Goal: Task Accomplishment & Management: Use online tool/utility

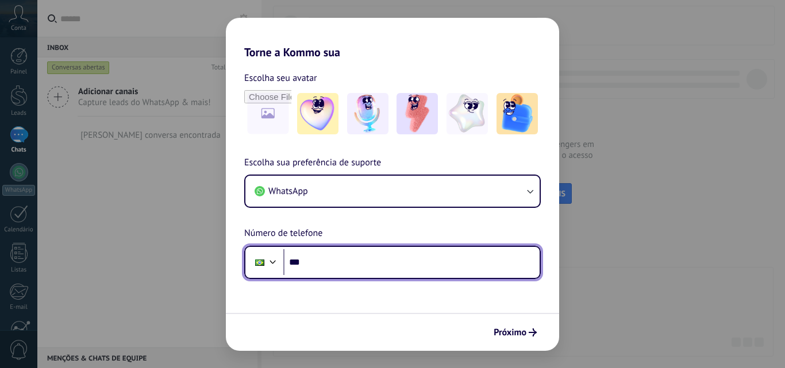
click at [434, 264] on input "***" at bounding box center [411, 262] width 256 height 26
type input "**********"
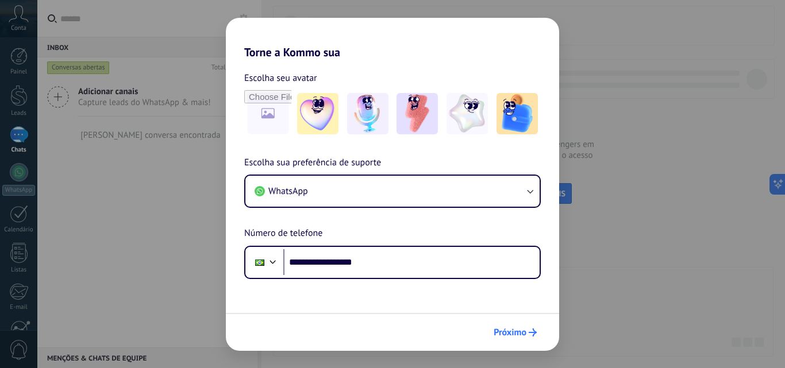
click at [505, 329] on span "Próximo" at bounding box center [509, 333] width 33 height 8
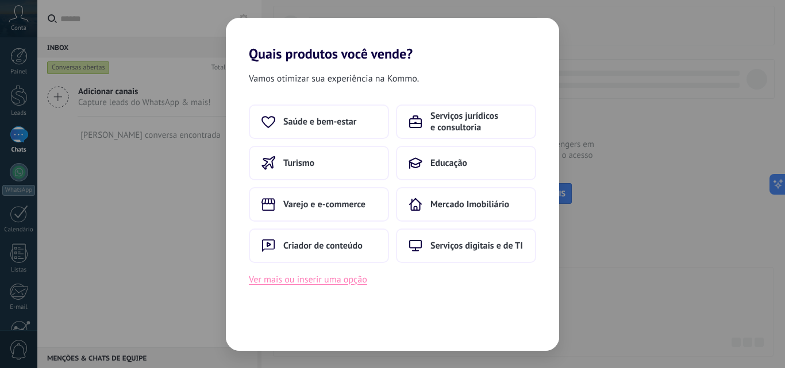
click at [350, 279] on button "Ver mais ou inserir uma opção" at bounding box center [308, 279] width 118 height 15
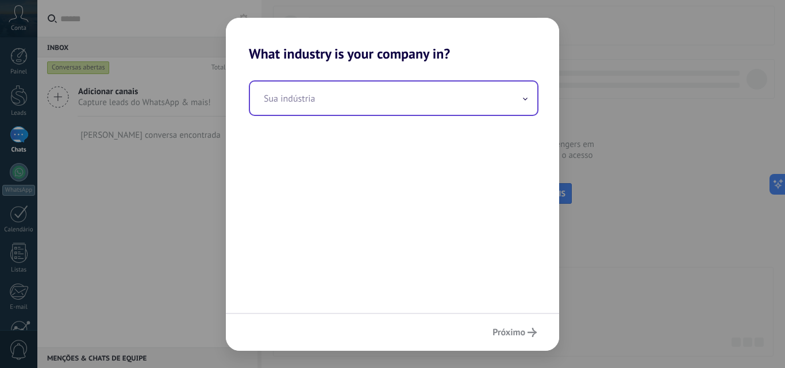
click at [403, 89] on input "text" at bounding box center [393, 98] width 287 height 33
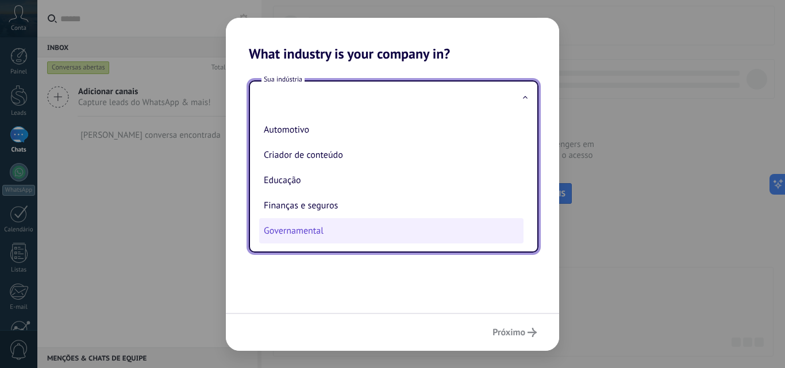
click at [325, 239] on li "Governamental" at bounding box center [391, 230] width 264 height 25
type input "**********"
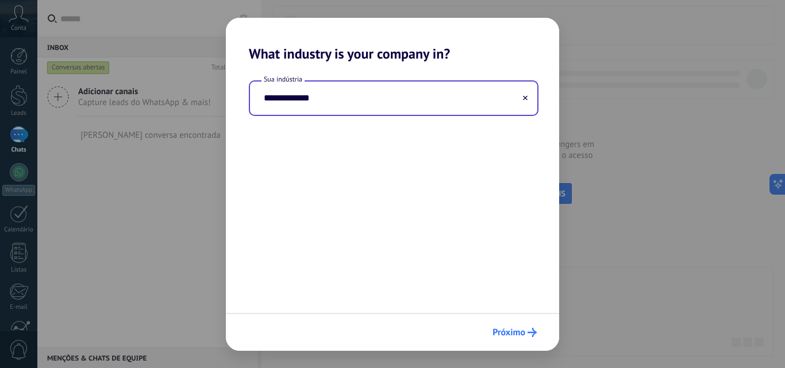
click at [518, 330] on span "Próximo" at bounding box center [508, 333] width 33 height 8
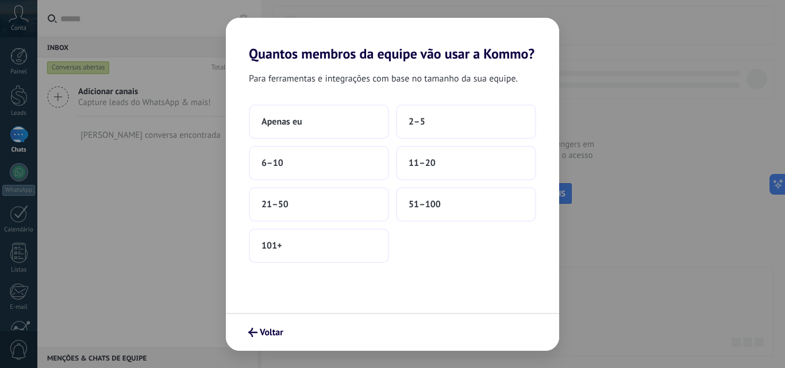
click at [338, 103] on div "Para ferramentas e integrações com base no tamanho da sua equipe. Apenas eu 2–5…" at bounding box center [392, 187] width 333 height 251
click at [345, 125] on button "Apenas eu" at bounding box center [319, 122] width 140 height 34
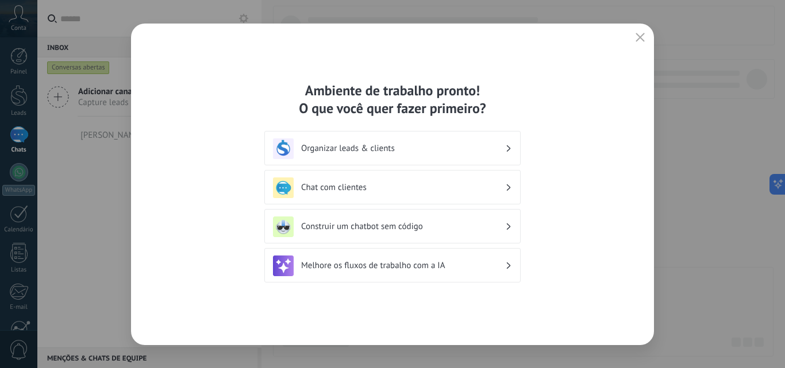
click at [408, 261] on h3 "Melhore os fluxos de trabalho com a IA" at bounding box center [403, 265] width 204 height 11
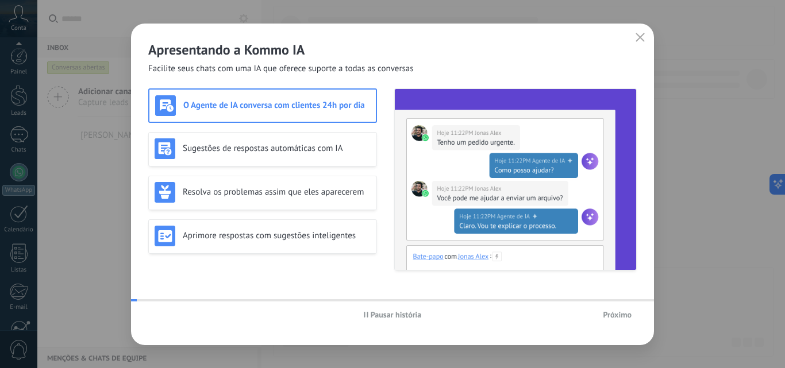
scroll to position [110, 0]
click at [616, 313] on span "Próximo" at bounding box center [616, 315] width 29 height 8
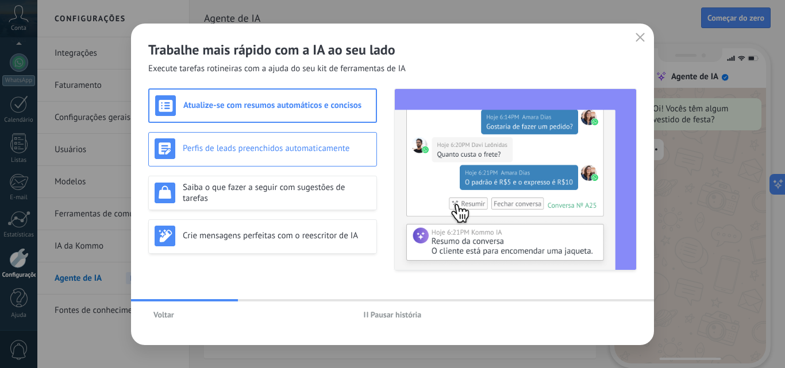
click at [256, 161] on div "Perfis de leads preenchidos automaticamente" at bounding box center [262, 149] width 229 height 34
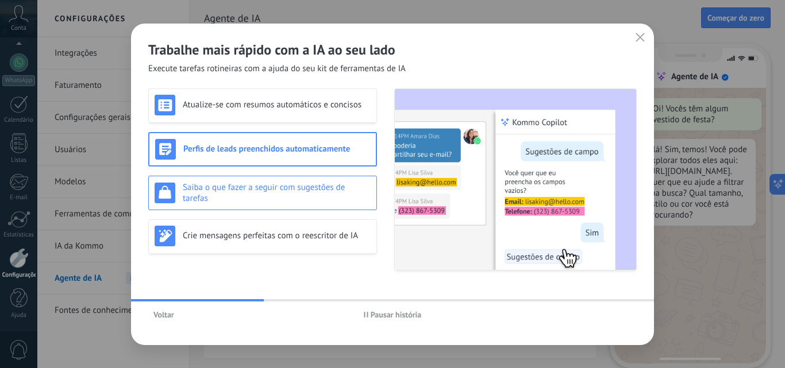
click at [255, 181] on div "Saiba o que fazer a seguir com sugestões de tarefas" at bounding box center [262, 193] width 229 height 34
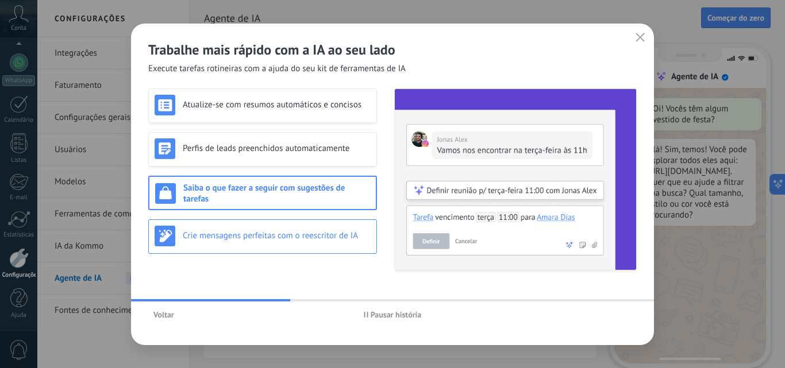
click at [223, 230] on div "Crie mensagens perfeitas com o reescritor de IA" at bounding box center [262, 236] width 216 height 21
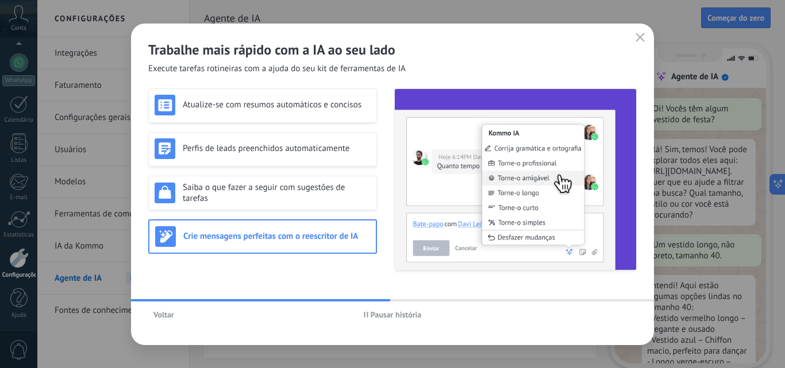
scroll to position [34, 0]
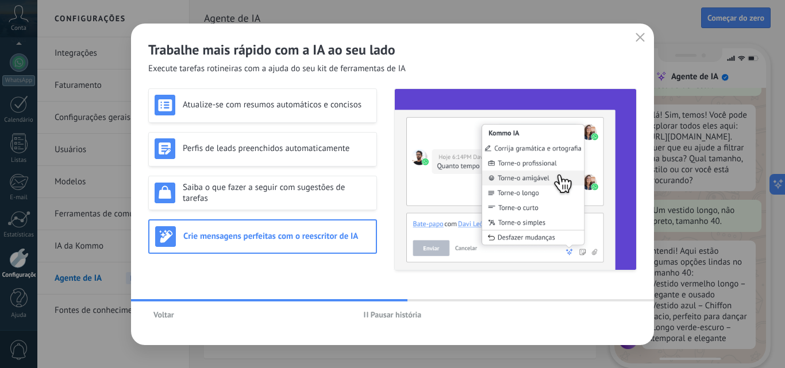
click at [638, 41] on icon "button" at bounding box center [639, 37] width 9 height 9
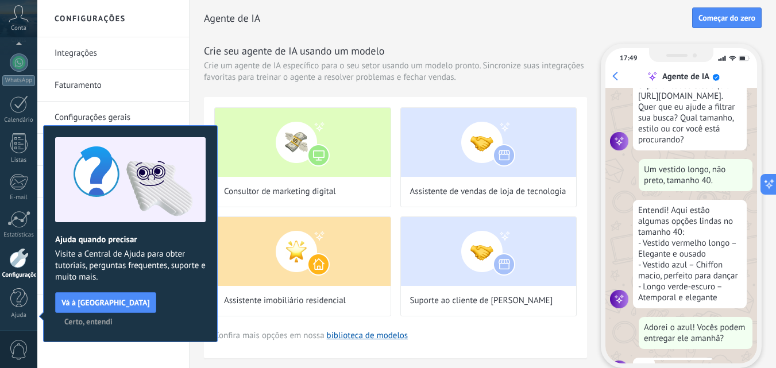
scroll to position [105, 0]
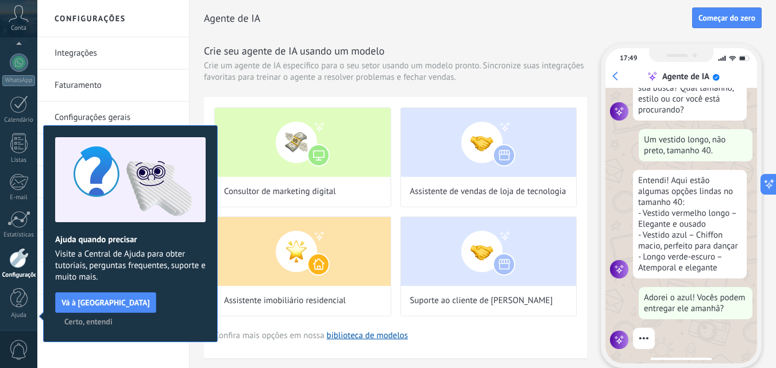
click at [113, 318] on span "Certo, entendi" at bounding box center [88, 322] width 48 height 8
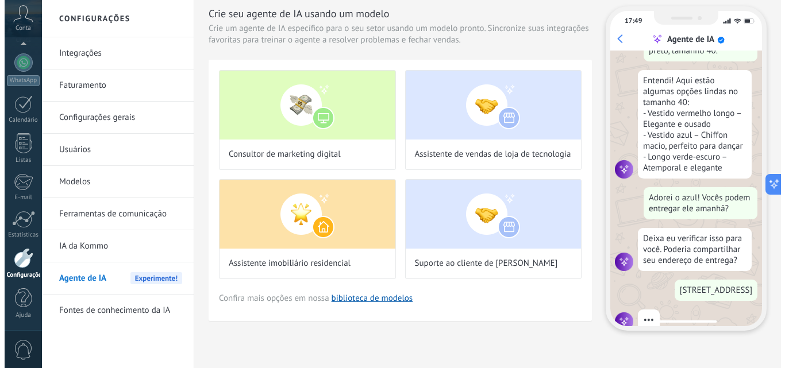
scroll to position [198, 0]
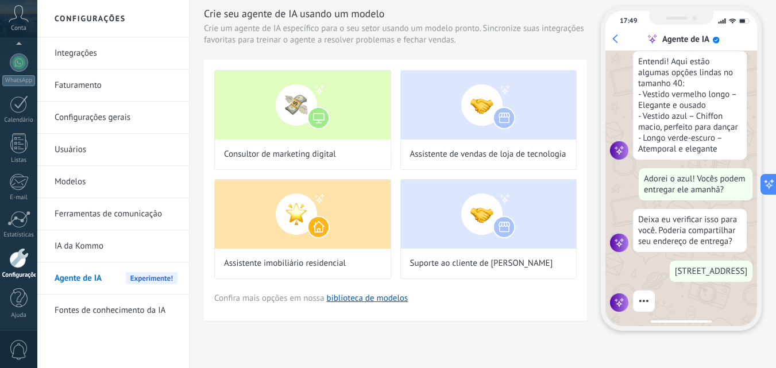
click at [339, 304] on div "Consultor de marketing digital Assistente de vendas de loja de tecnologia Assis…" at bounding box center [395, 190] width 383 height 261
click at [342, 298] on link "biblioteca de modelos" at bounding box center [368, 298] width 82 height 11
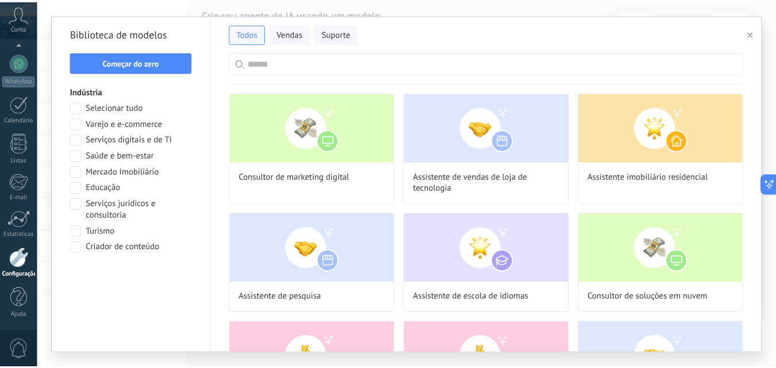
scroll to position [0, 0]
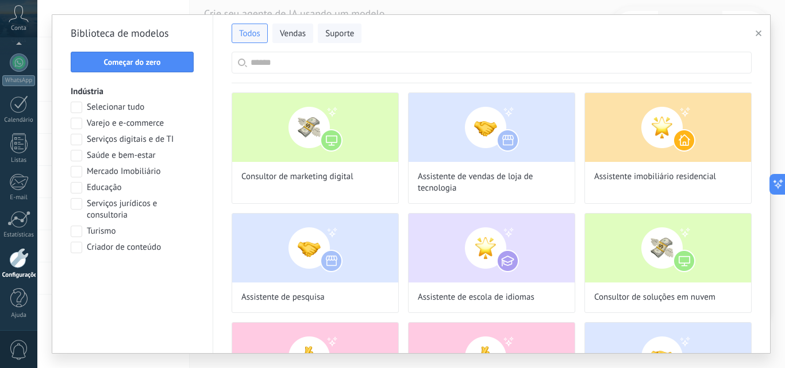
click at [756, 28] on button "button" at bounding box center [760, 33] width 19 height 14
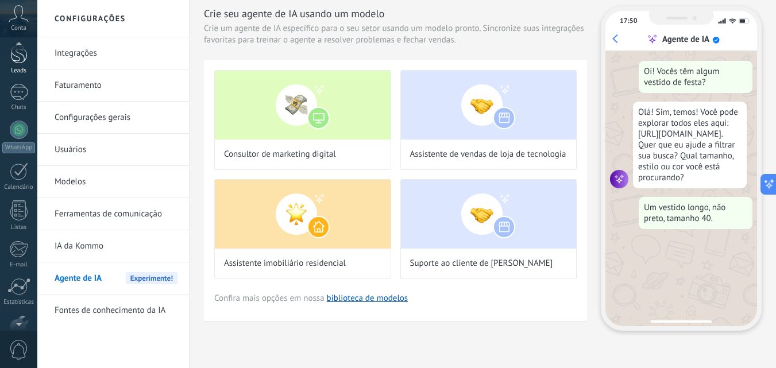
scroll to position [41, 0]
click at [26, 72] on div "Leads" at bounding box center [18, 72] width 33 height 7
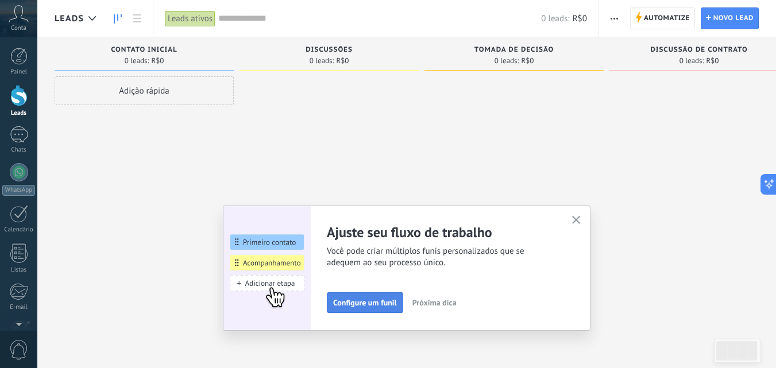
click at [372, 299] on span "Configure um funil" at bounding box center [365, 303] width 64 height 8
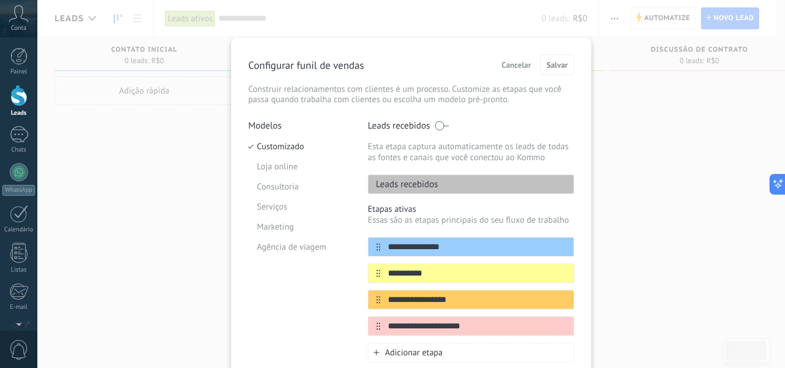
click at [514, 67] on span "Cancelar" at bounding box center [515, 65] width 29 height 8
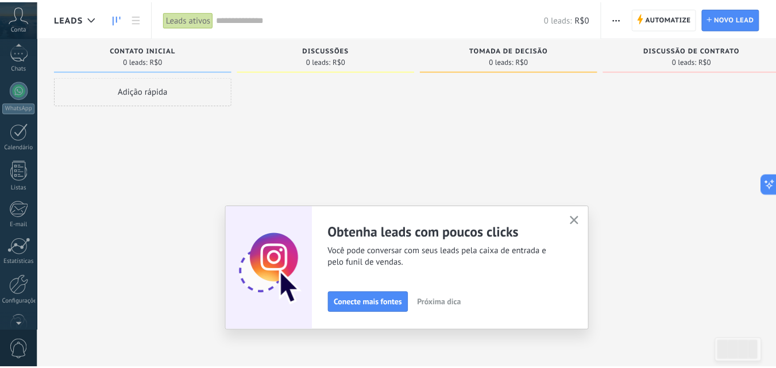
scroll to position [110, 0]
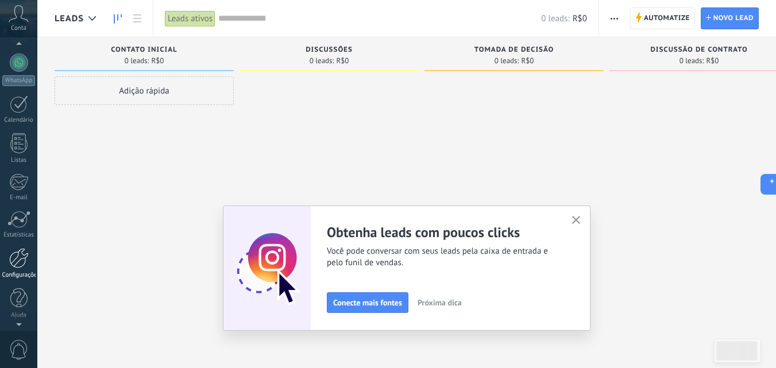
click at [18, 267] on div at bounding box center [19, 258] width 20 height 20
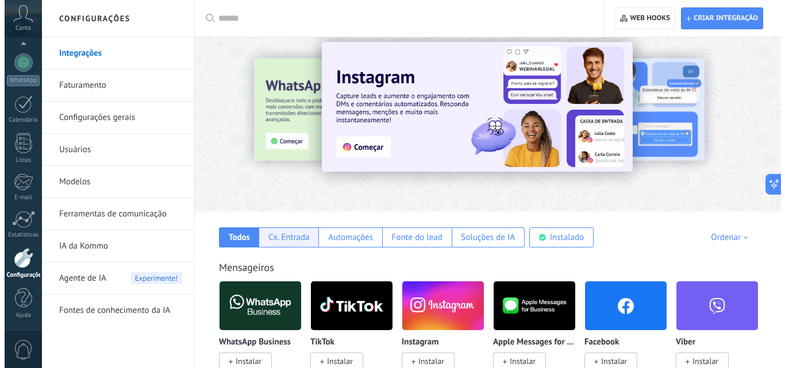
scroll to position [172, 0]
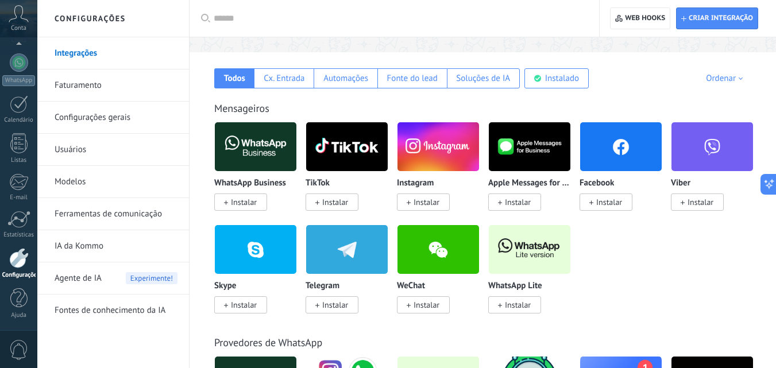
click at [430, 199] on span "Instalar" at bounding box center [427, 202] width 26 height 10
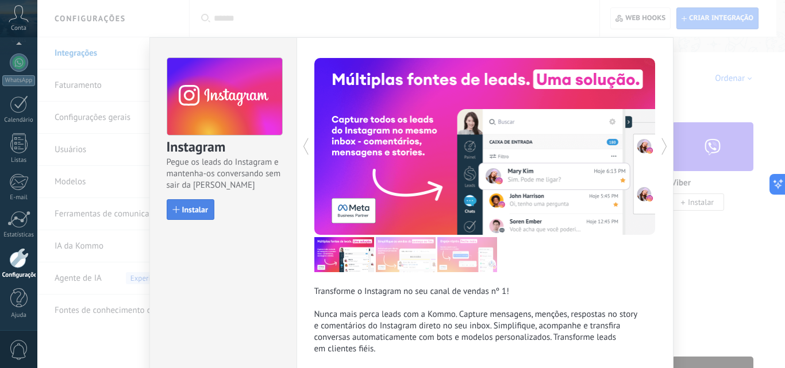
click at [167, 213] on button "Instalar" at bounding box center [191, 209] width 48 height 21
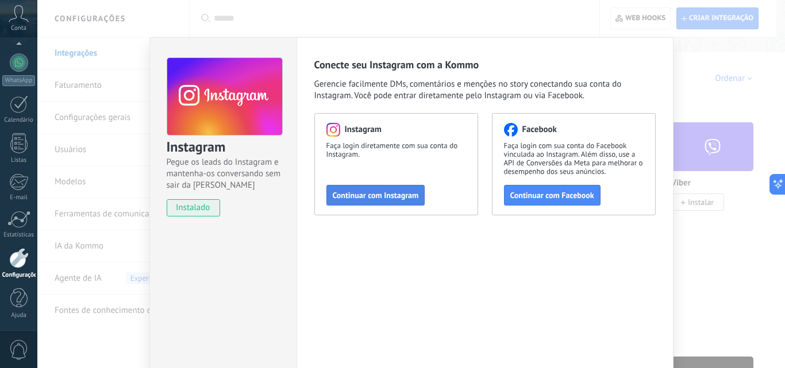
click at [370, 196] on span "Continuar com Instagram" at bounding box center [376, 195] width 86 height 8
